Goal: Information Seeking & Learning: Compare options

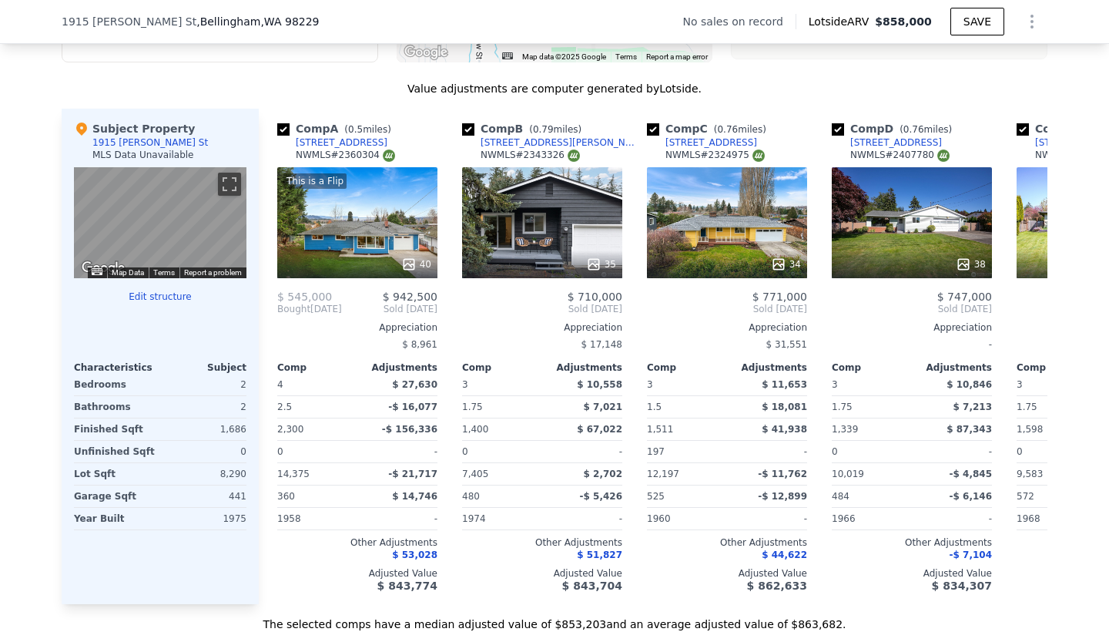
scroll to position [1258, 0]
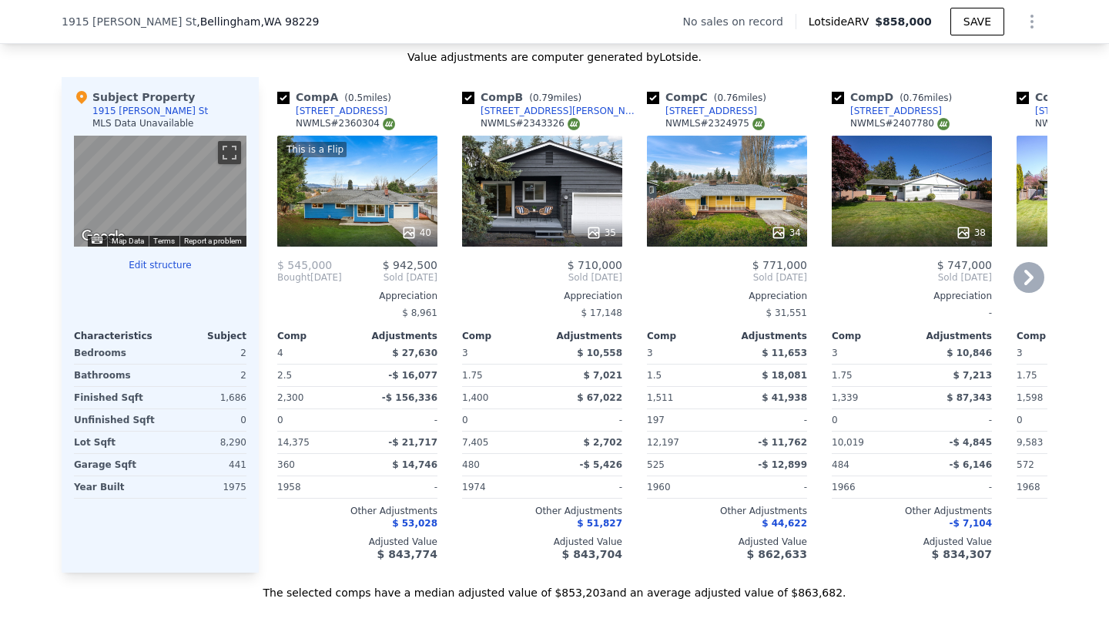
click at [412, 237] on icon at bounding box center [409, 232] width 10 height 10
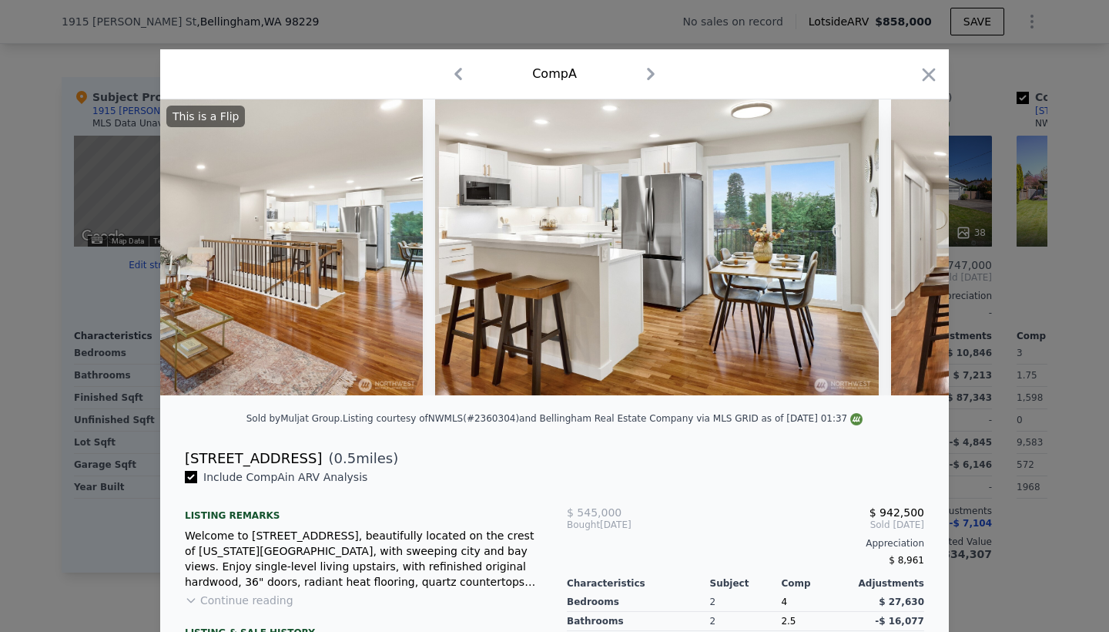
scroll to position [0, 2053]
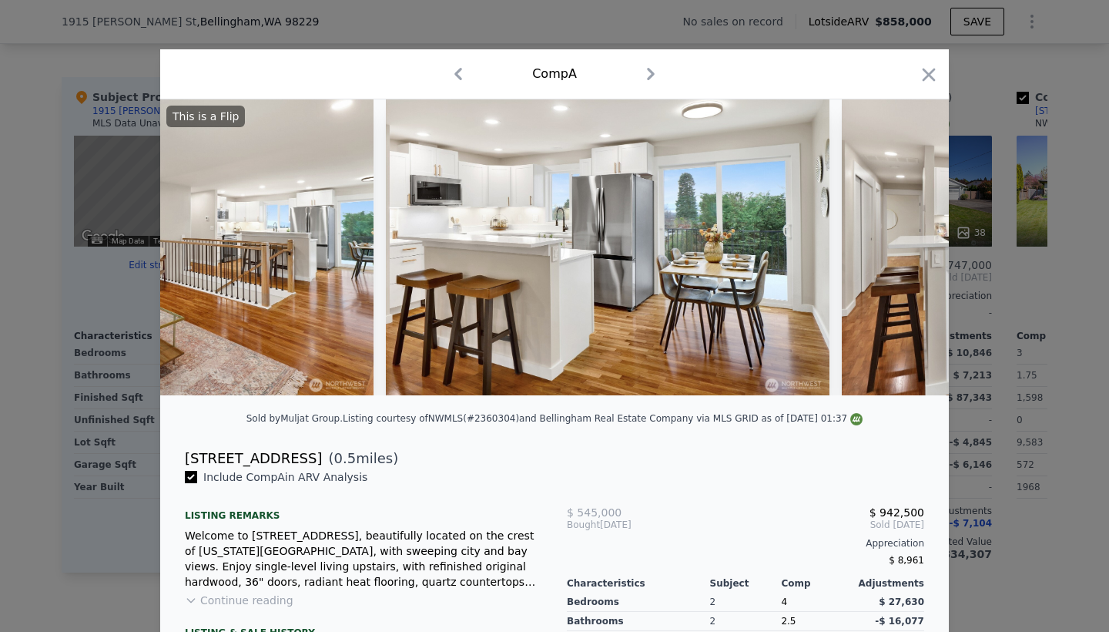
click at [1047, 216] on div at bounding box center [554, 316] width 1109 height 632
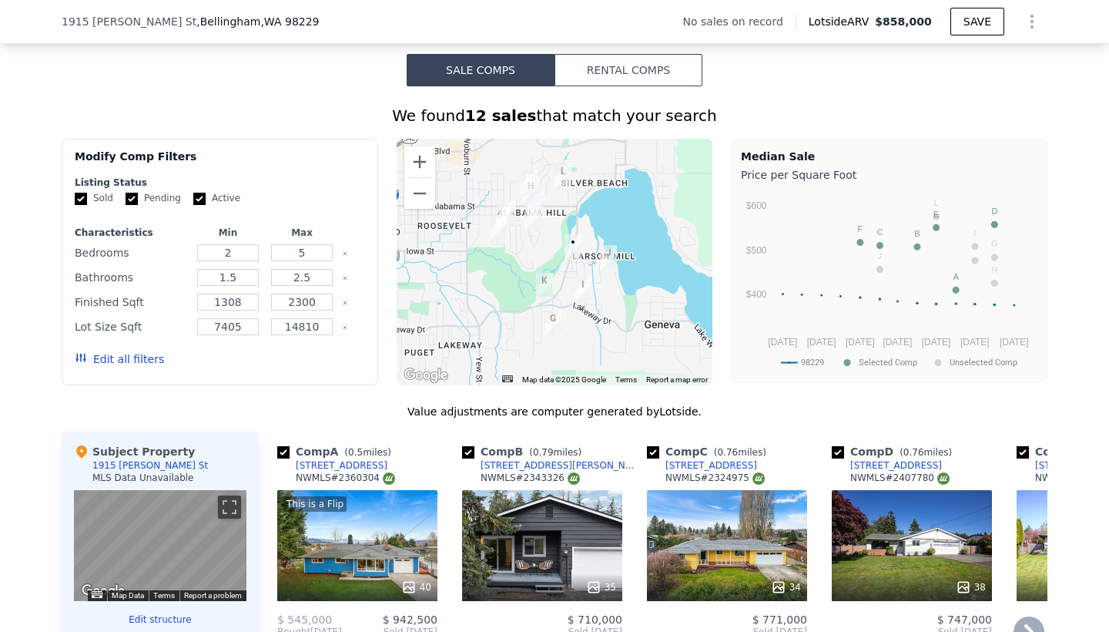
scroll to position [880, 0]
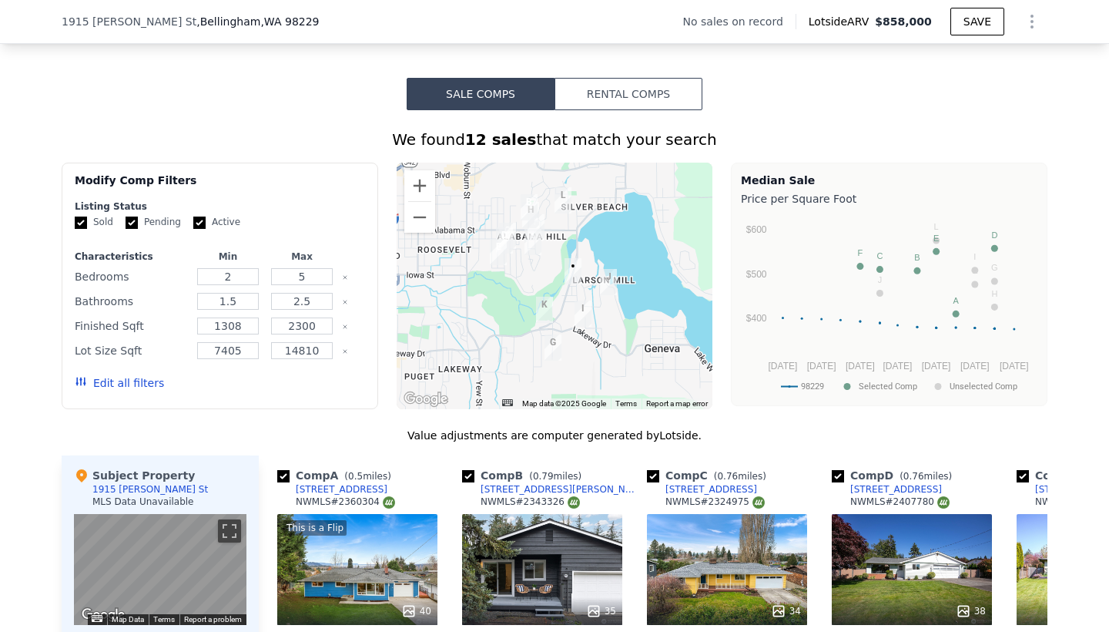
click at [592, 102] on button "Rental Comps" at bounding box center [629, 94] width 148 height 32
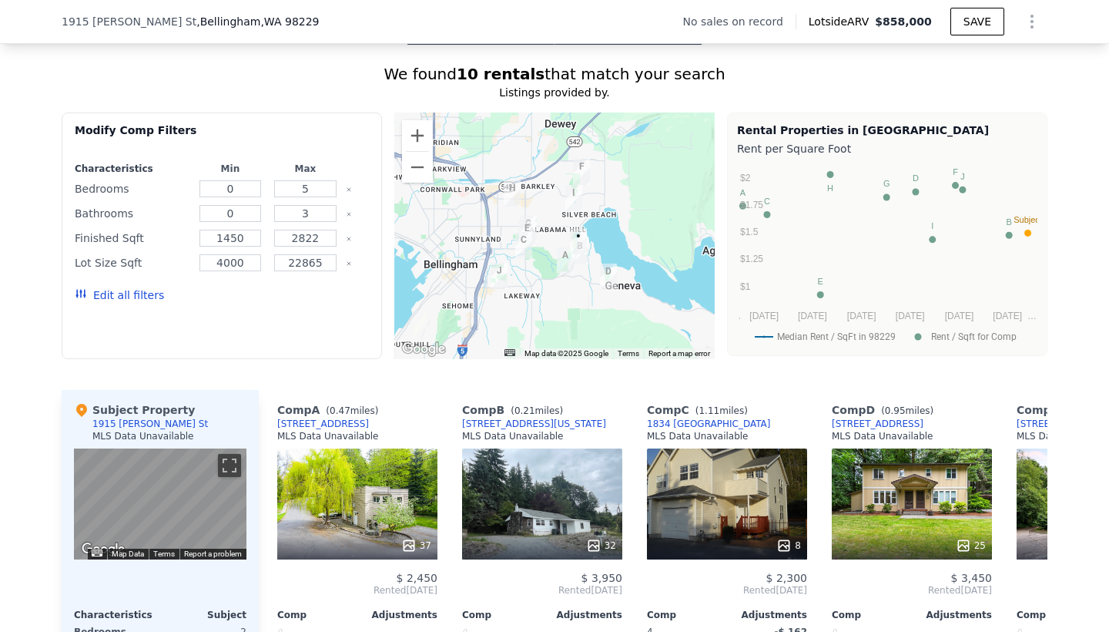
scroll to position [828, 0]
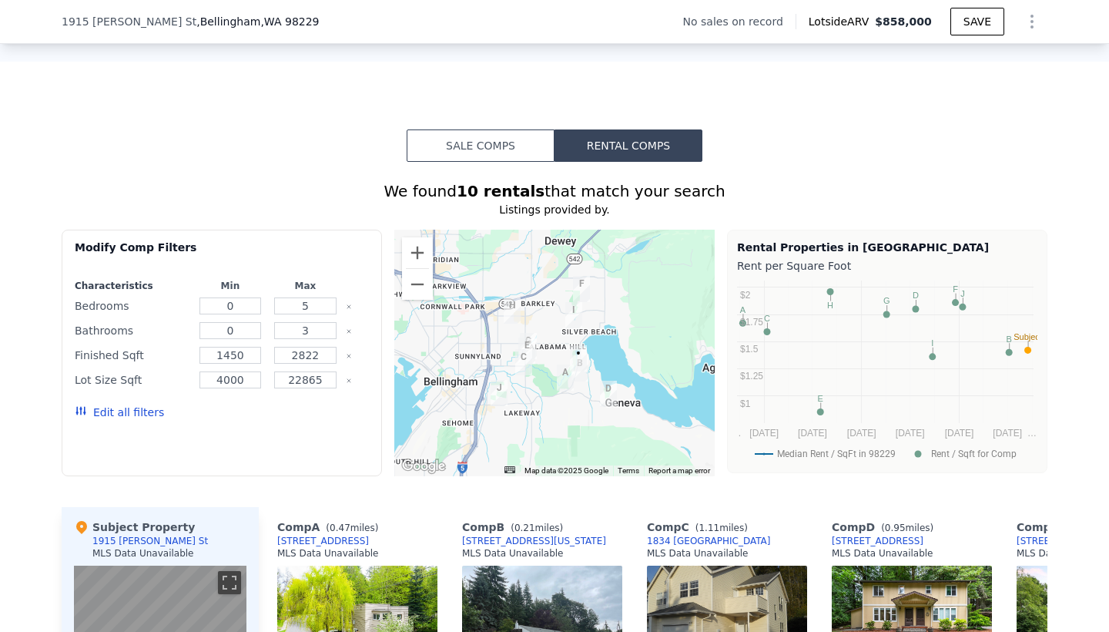
click at [541, 139] on button "Sale Comps" at bounding box center [481, 145] width 148 height 32
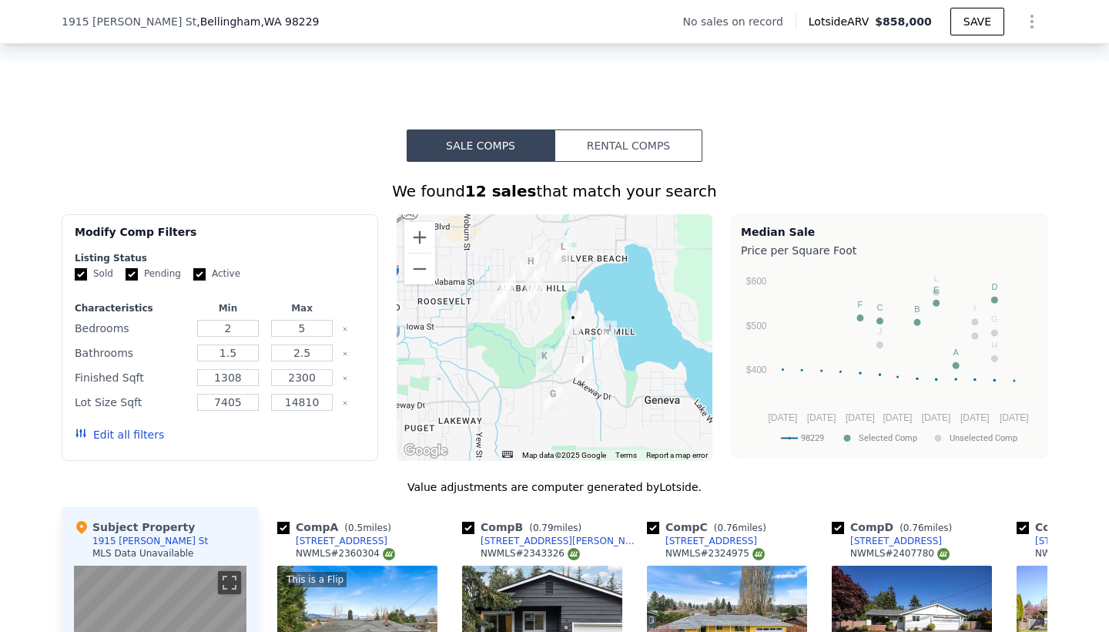
scroll to position [985, 0]
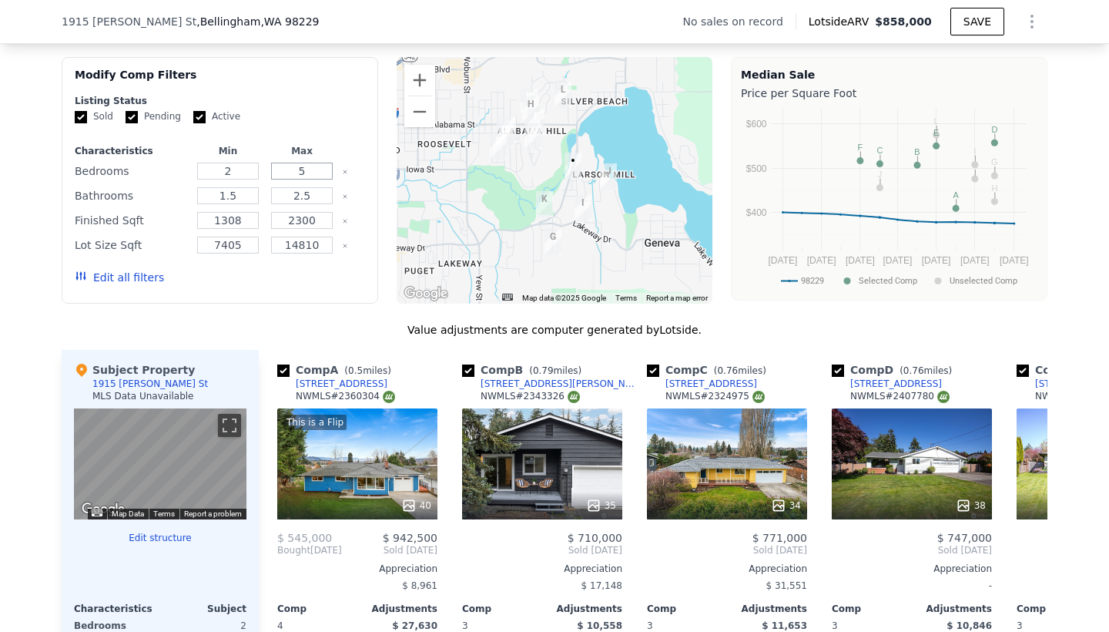
click at [308, 178] on input "5" at bounding box center [301, 171] width 61 height 17
type input "3"
click at [240, 195] on input "1.5" at bounding box center [227, 195] width 61 height 17
type input "1"
click at [313, 205] on div "2.5" at bounding box center [302, 196] width 68 height 22
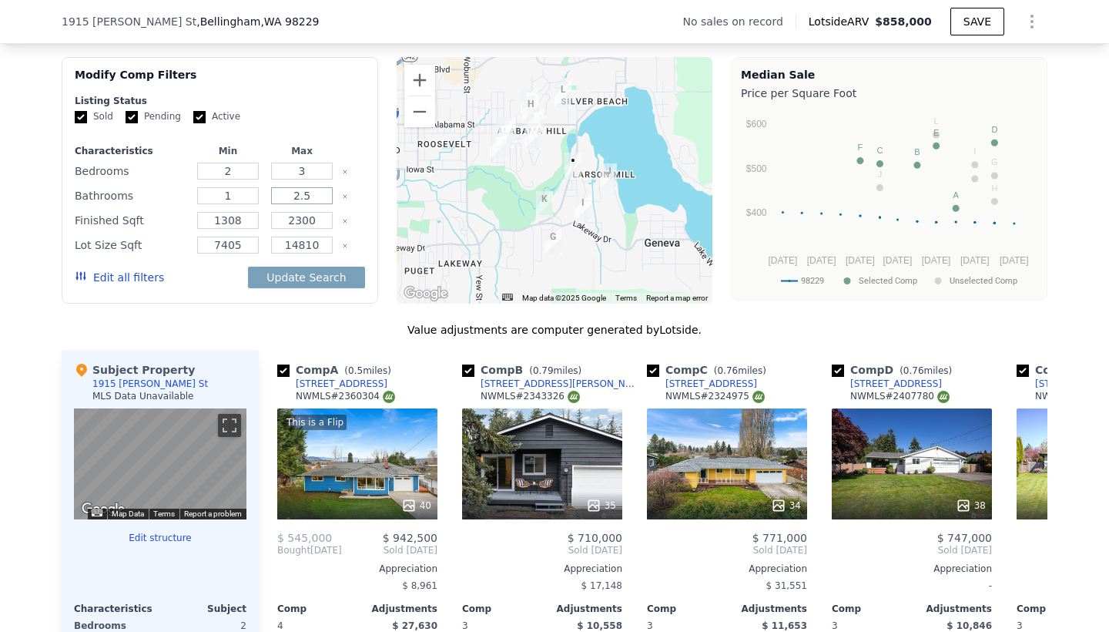
click at [313, 196] on input "2.5" at bounding box center [301, 195] width 61 height 17
type input "2"
click at [290, 288] on div "Update Search" at bounding box center [306, 277] width 116 height 43
click at [290, 278] on button "Update Search" at bounding box center [306, 277] width 116 height 22
checkbox input "false"
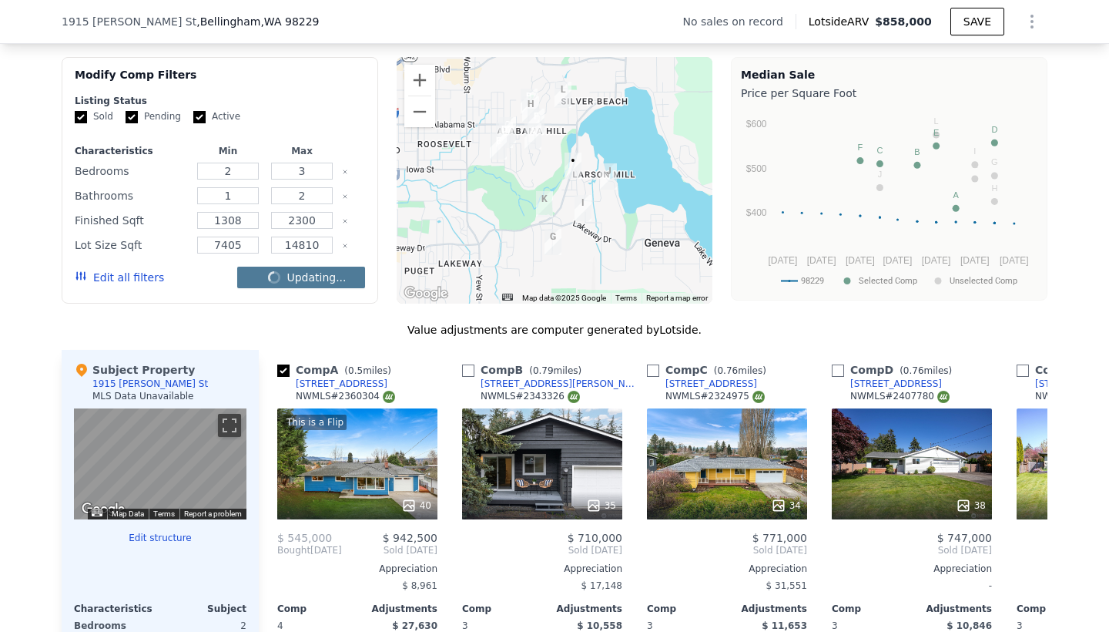
checkbox input "false"
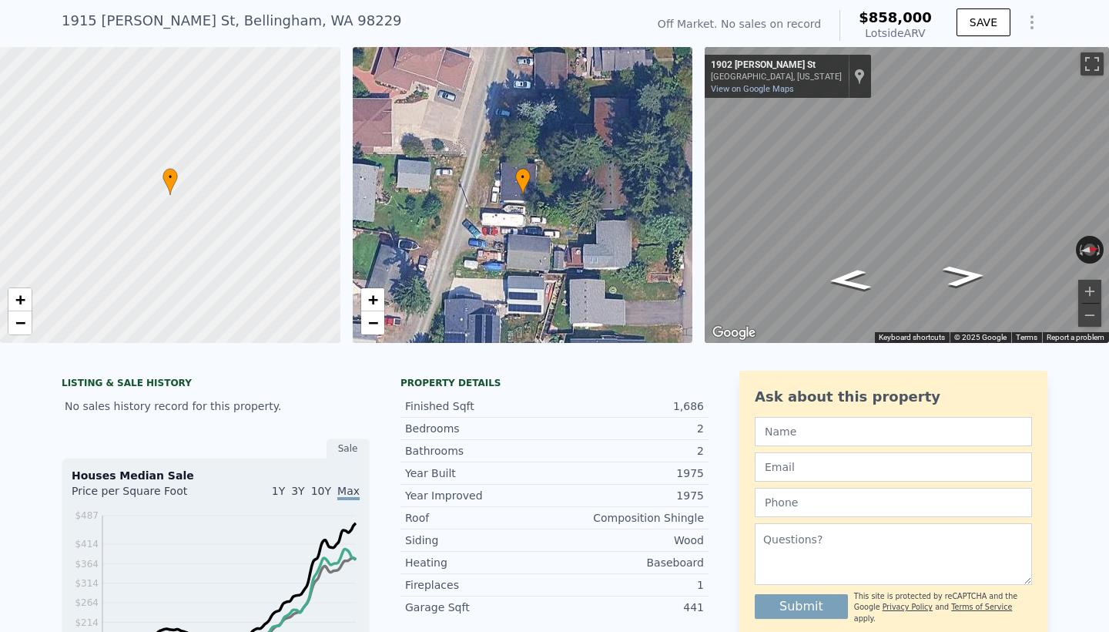
scroll to position [342, 0]
